Goal: Task Accomplishment & Management: Use online tool/utility

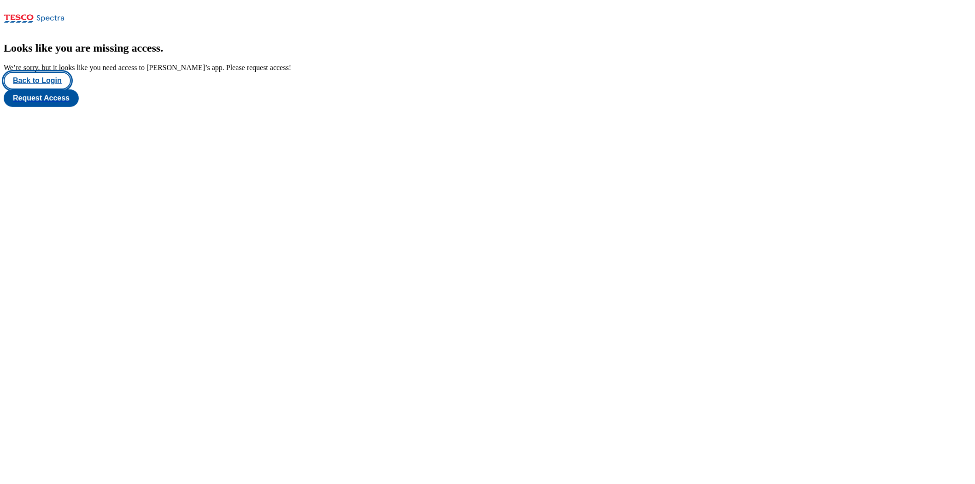
click at [62, 89] on button "Back to Login" at bounding box center [37, 81] width 67 height 18
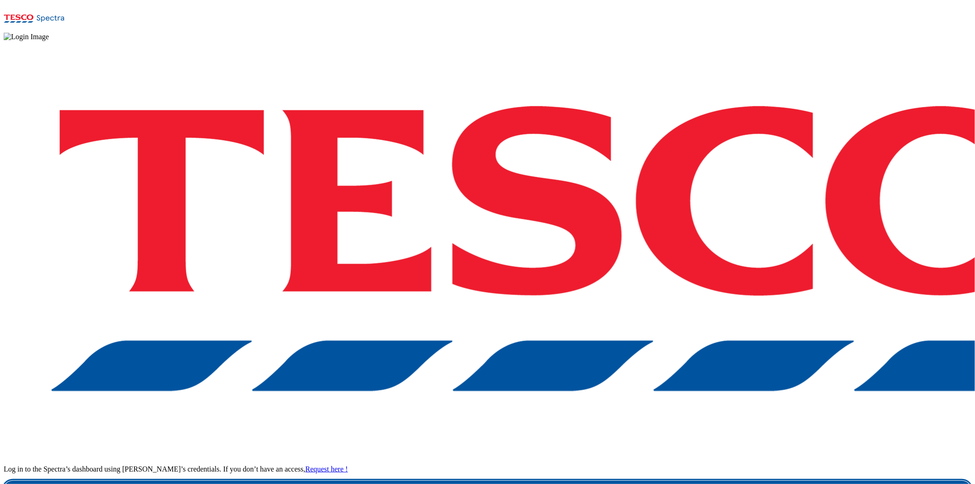
click at [731, 419] on link "Login" at bounding box center [488, 490] width 968 height 18
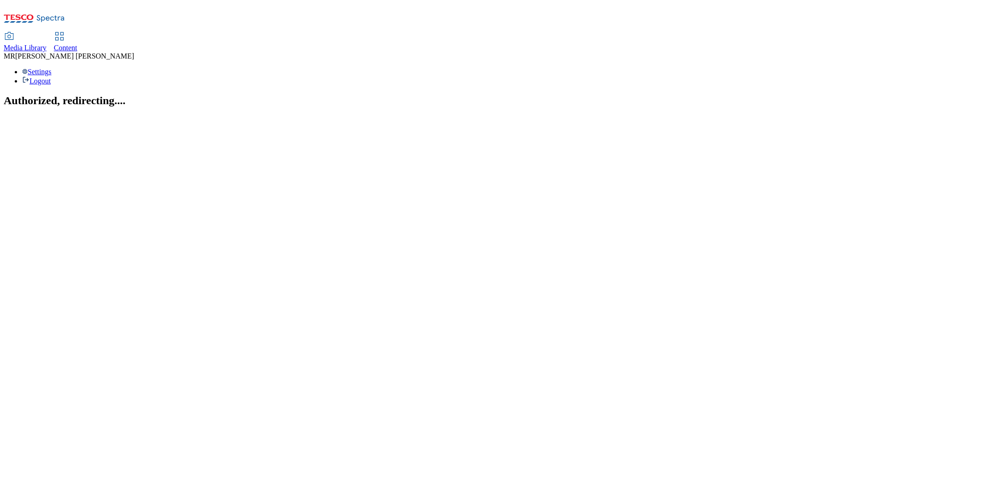
click at [77, 44] on span "Content" at bounding box center [66, 48] width 24 height 8
select select "ghs-[GEOGRAPHIC_DATA]"
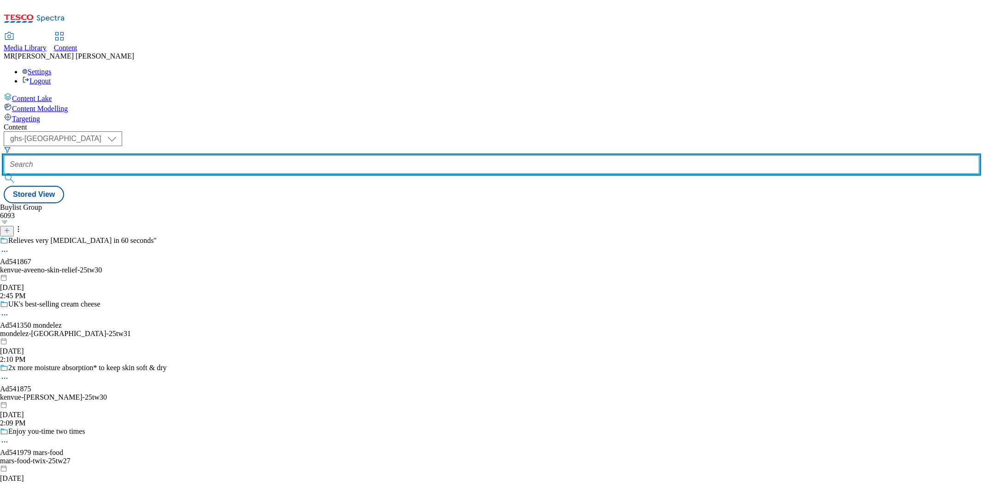
click at [203, 155] on input "text" at bounding box center [492, 164] width 976 height 18
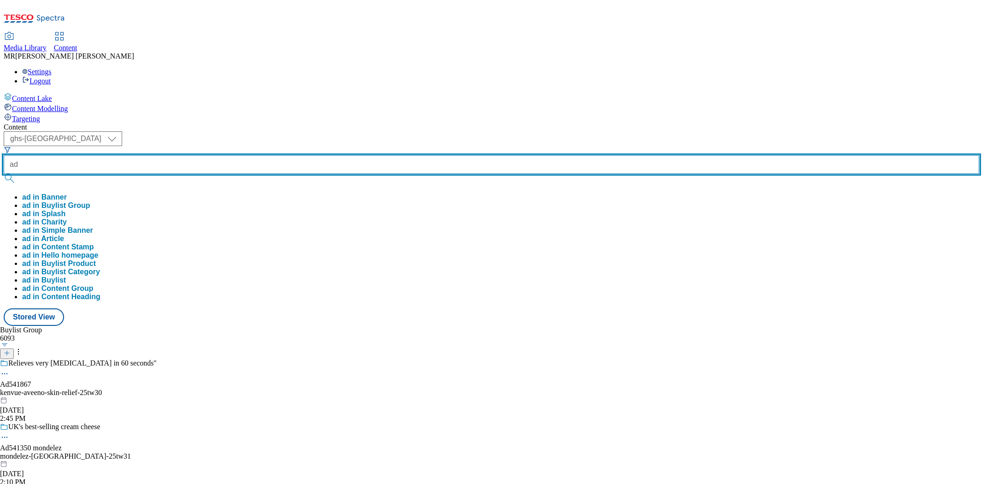
paste input "541875"
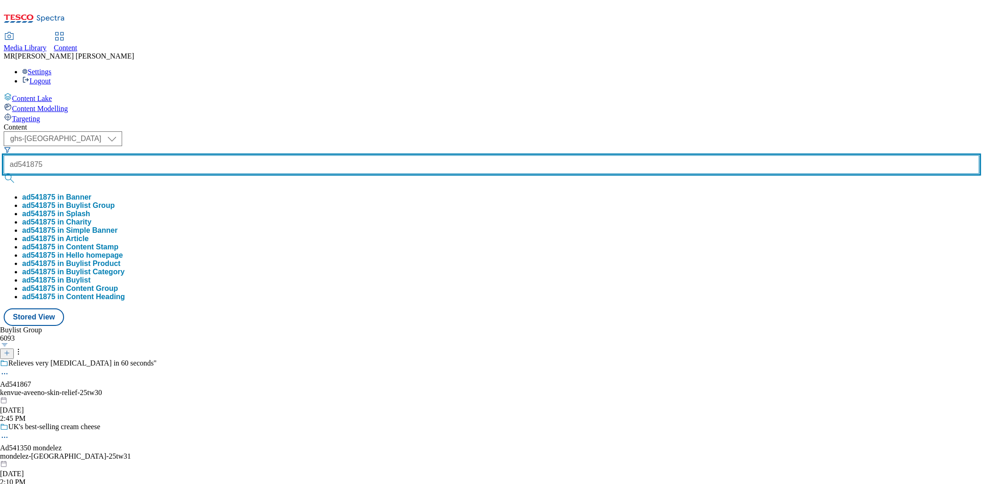
type input "ad541875"
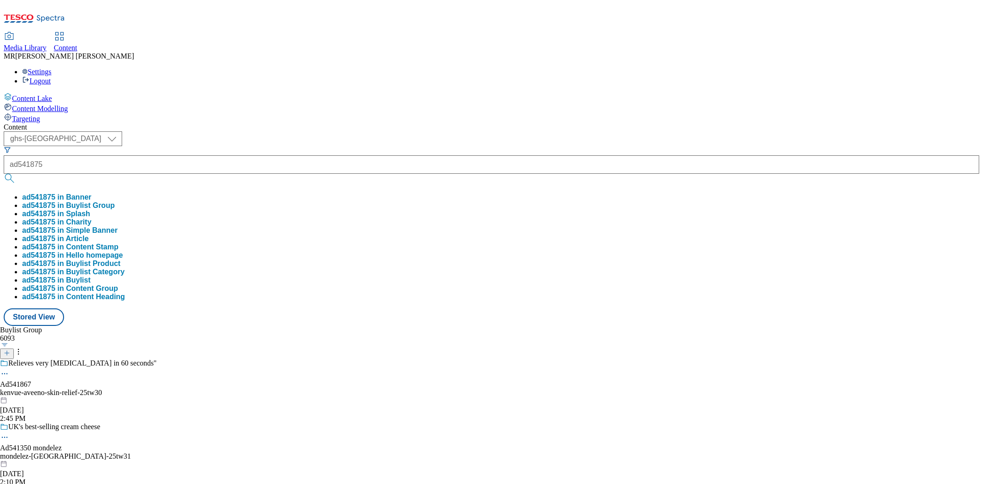
click at [115, 201] on button "ad541875 in Buylist Group" at bounding box center [68, 205] width 93 height 8
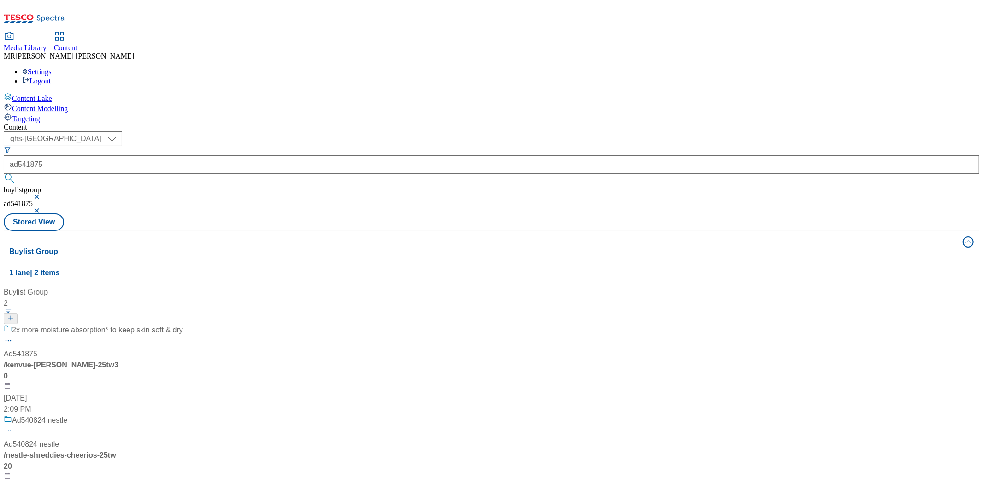
click at [183, 324] on div "2x more moisture absorption* to keep skin soft & dry Ad541875 / kenvue-[PERSON_…" at bounding box center [93, 369] width 179 height 90
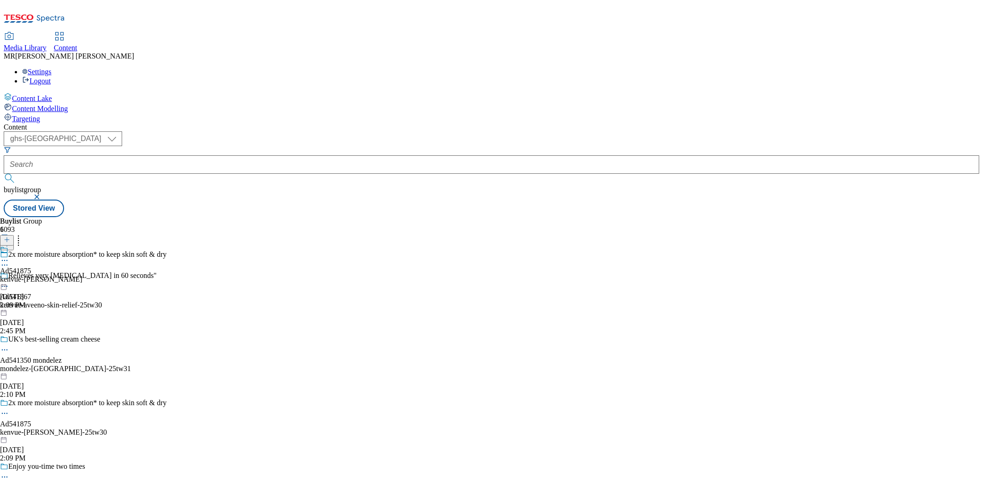
click at [82, 275] on div "kenvue-[PERSON_NAME]" at bounding box center [41, 279] width 82 height 8
click at [9, 277] on icon at bounding box center [4, 281] width 9 height 9
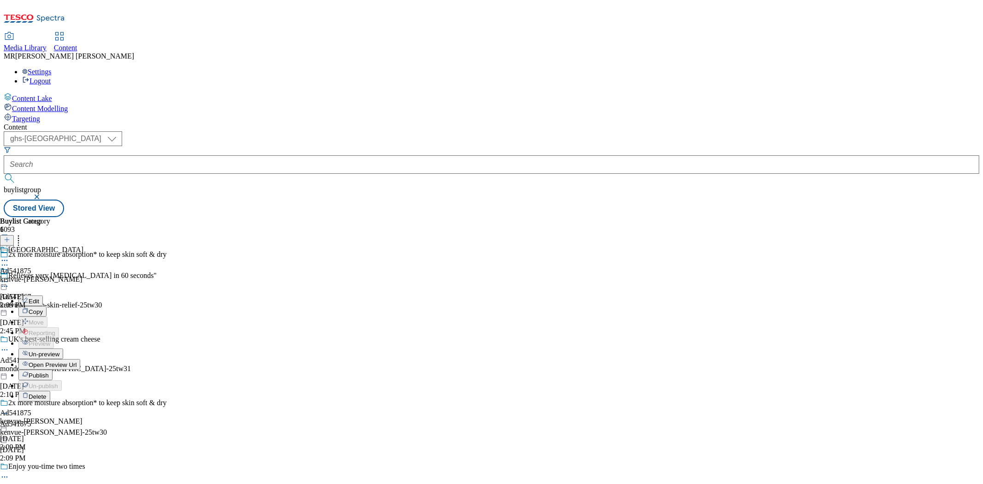
click at [82, 359] on li "Open Preview Url" at bounding box center [50, 364] width 64 height 11
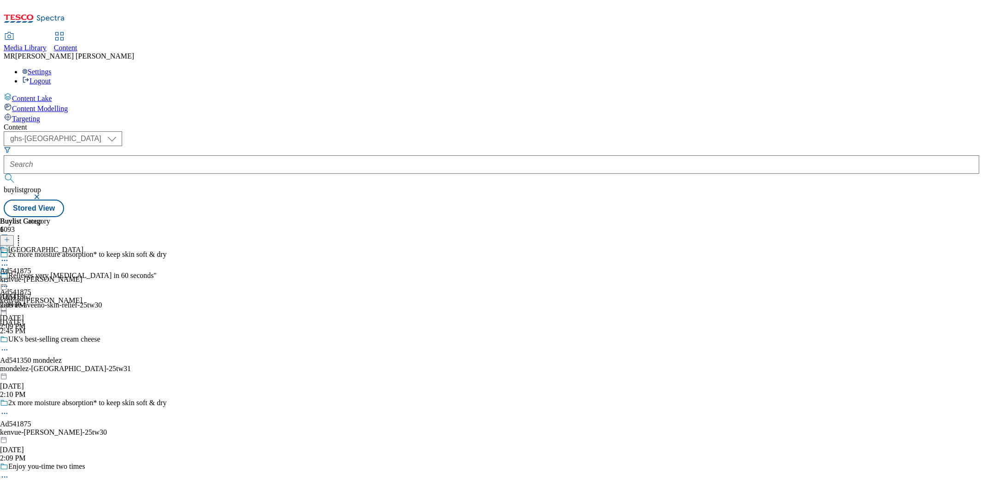
click at [9, 277] on icon at bounding box center [4, 281] width 9 height 9
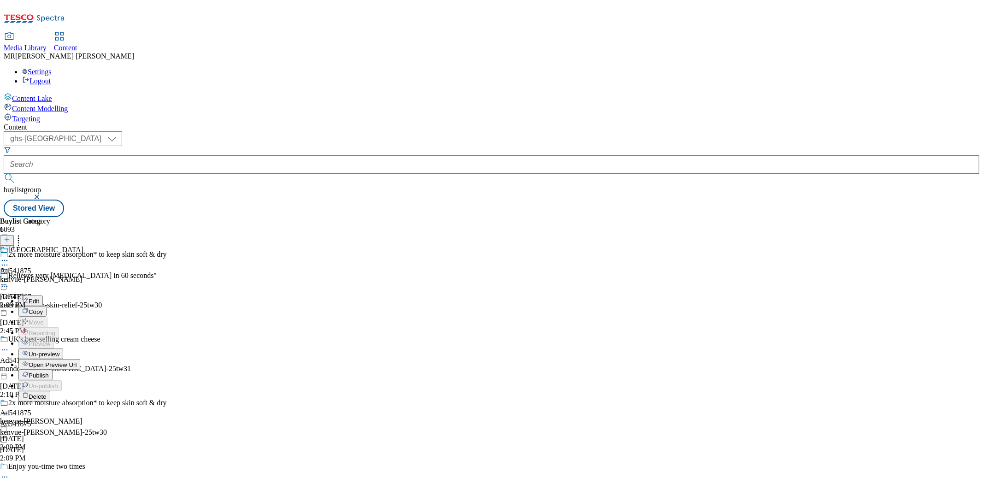
click at [76, 361] on span "Open Preview Url" at bounding box center [53, 364] width 48 height 7
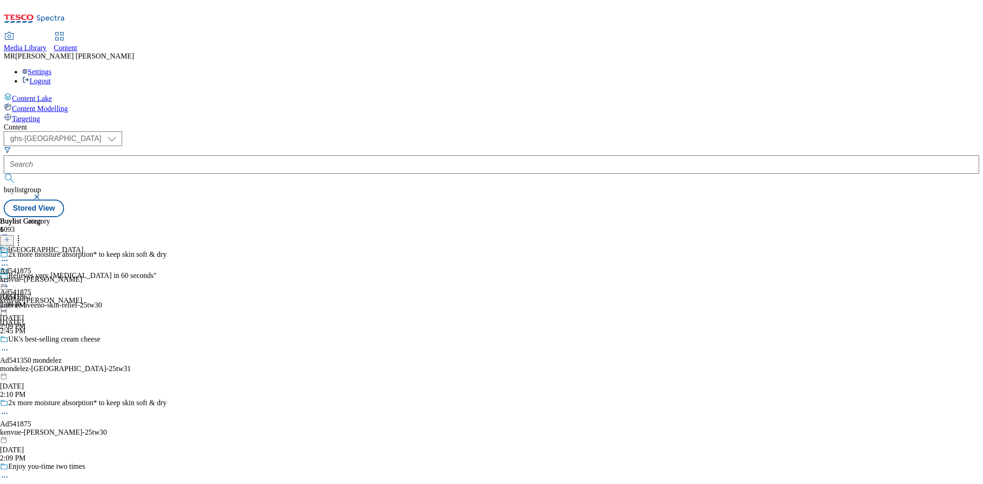
click at [9, 277] on icon at bounding box center [4, 281] width 9 height 9
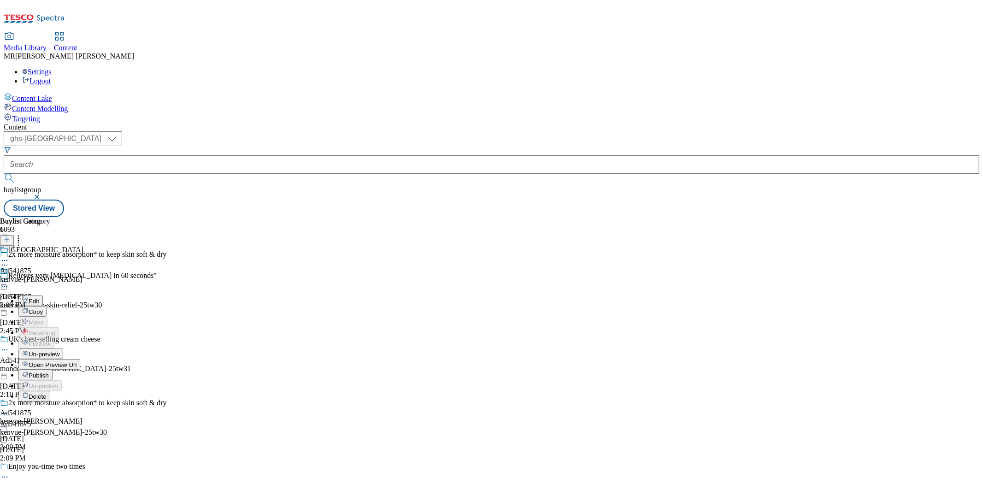
click at [82, 370] on li "Publish" at bounding box center [50, 375] width 64 height 11
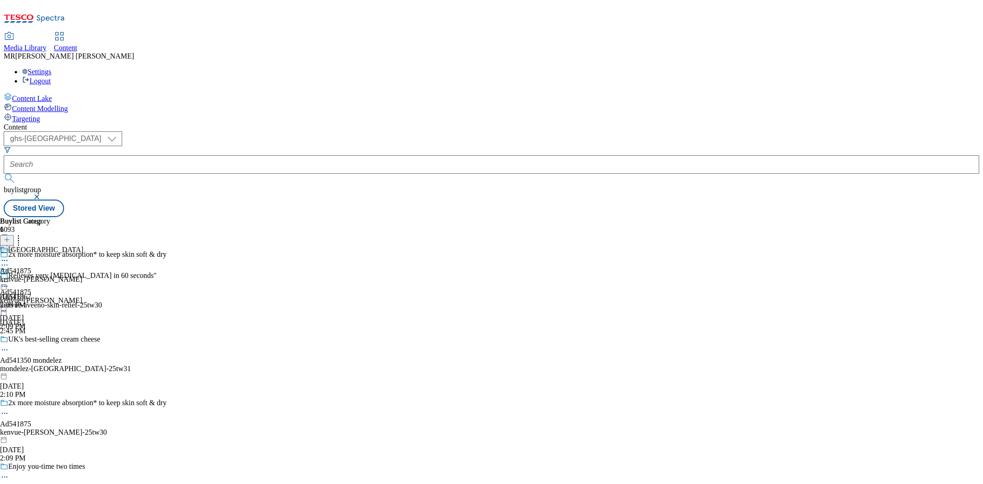
click at [8, 281] on circle at bounding box center [6, 281] width 1 height 1
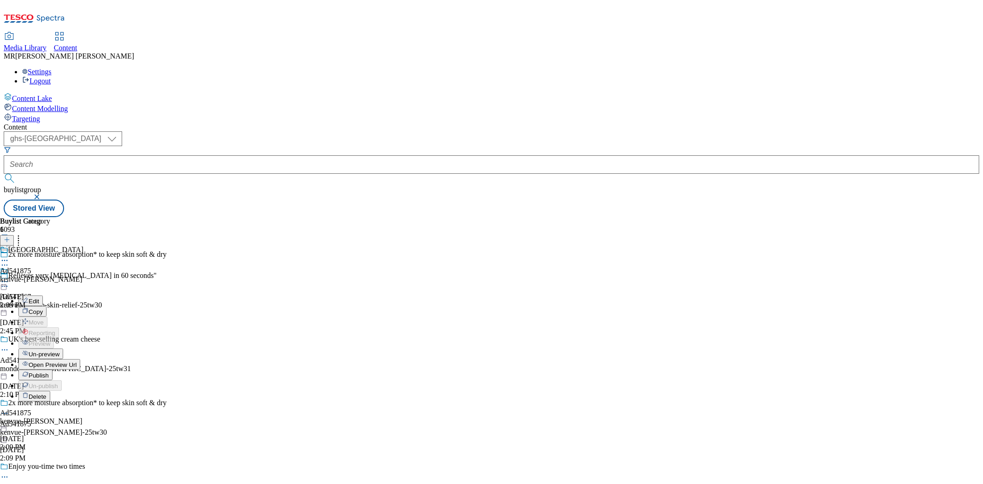
click at [49, 372] on span "Publish" at bounding box center [39, 375] width 20 height 7
